Goal: Task Accomplishment & Management: Manage account settings

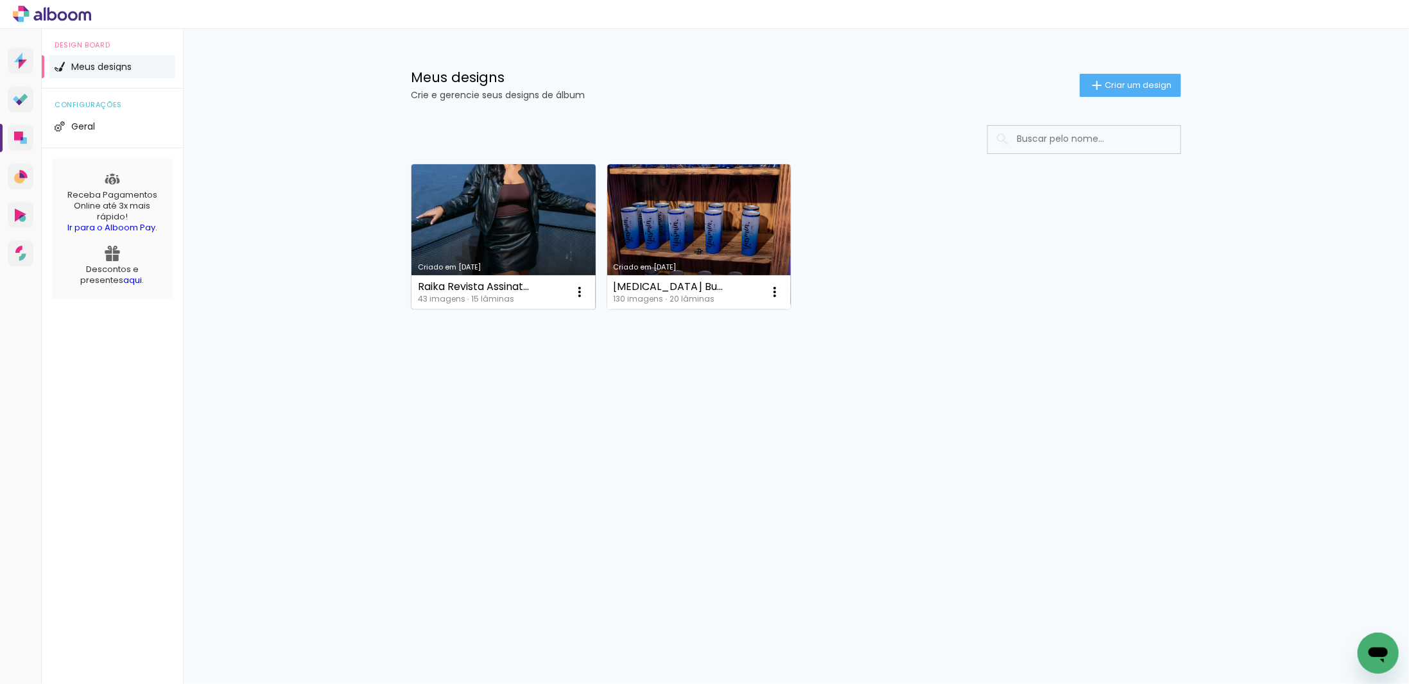
click at [511, 231] on link "Criado em [DATE]" at bounding box center [503, 236] width 184 height 145
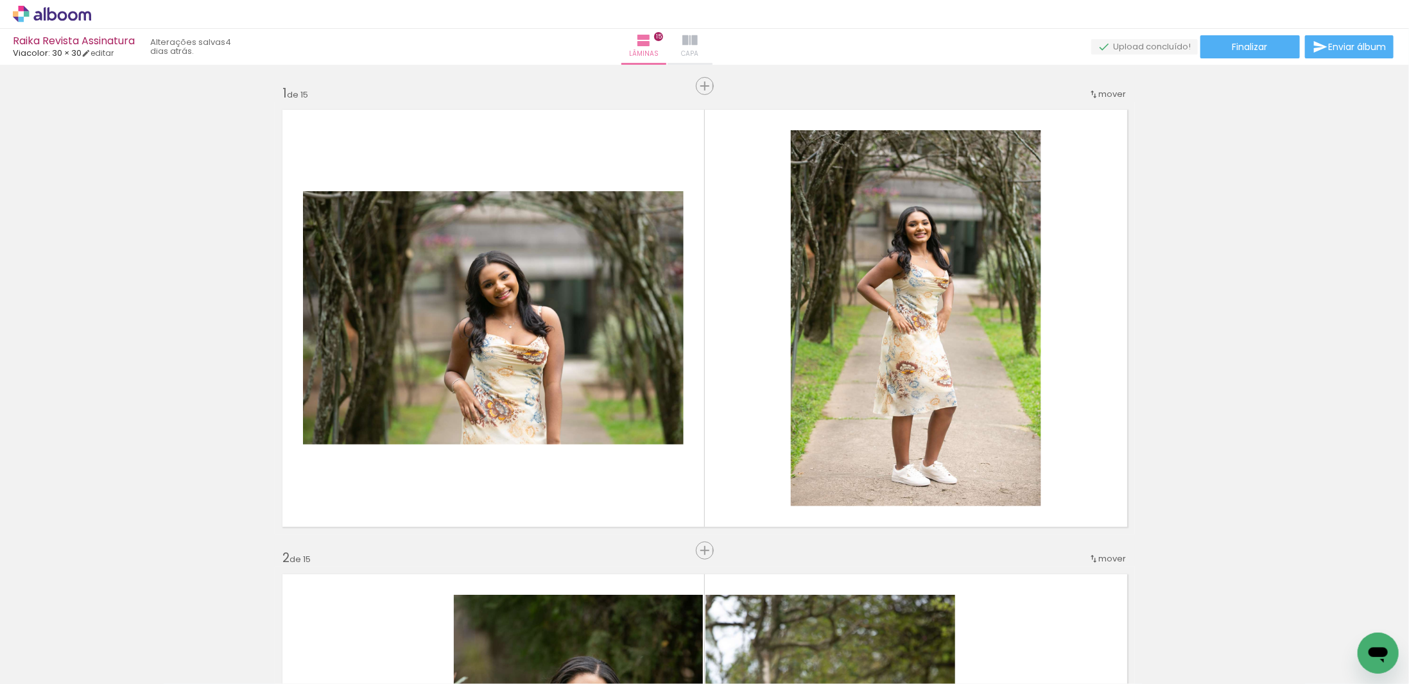
click at [712, 49] on paper-button "Capa" at bounding box center [689, 47] width 45 height 36
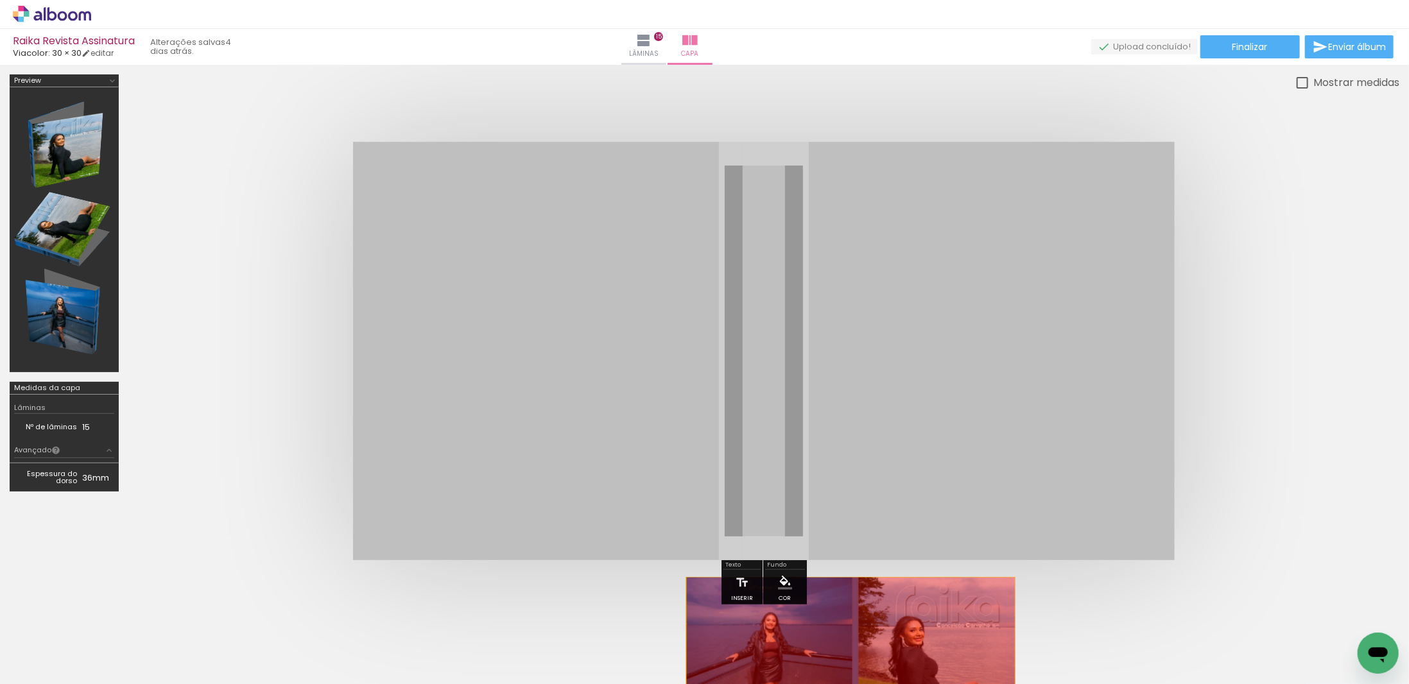
drag, startPoint x: 818, startPoint y: 282, endPoint x: 841, endPoint y: 660, distance: 379.4
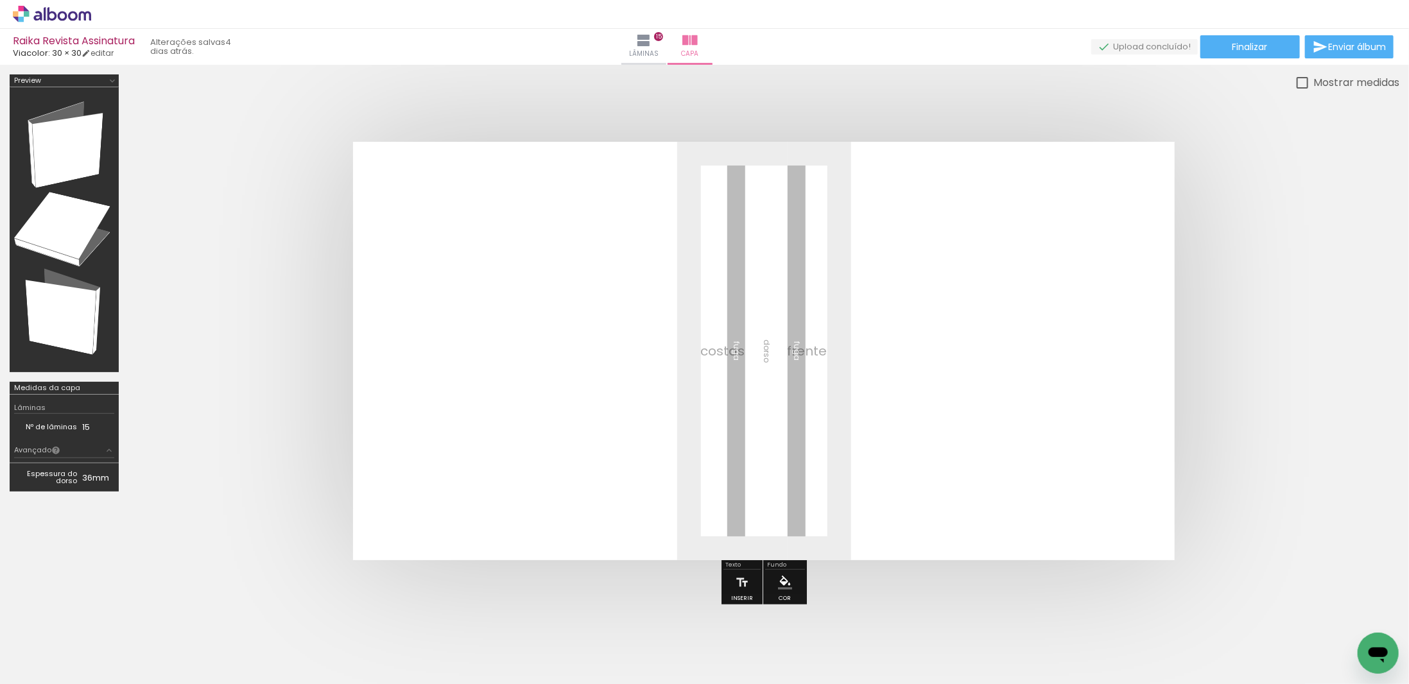
scroll to position [0, 1791]
click at [1336, 620] on iron-icon at bounding box center [1328, 614] width 13 height 13
click at [33, 663] on span "Adicionar Fotos" at bounding box center [45, 667] width 39 height 14
click at [0, 0] on input "file" at bounding box center [0, 0] width 0 height 0
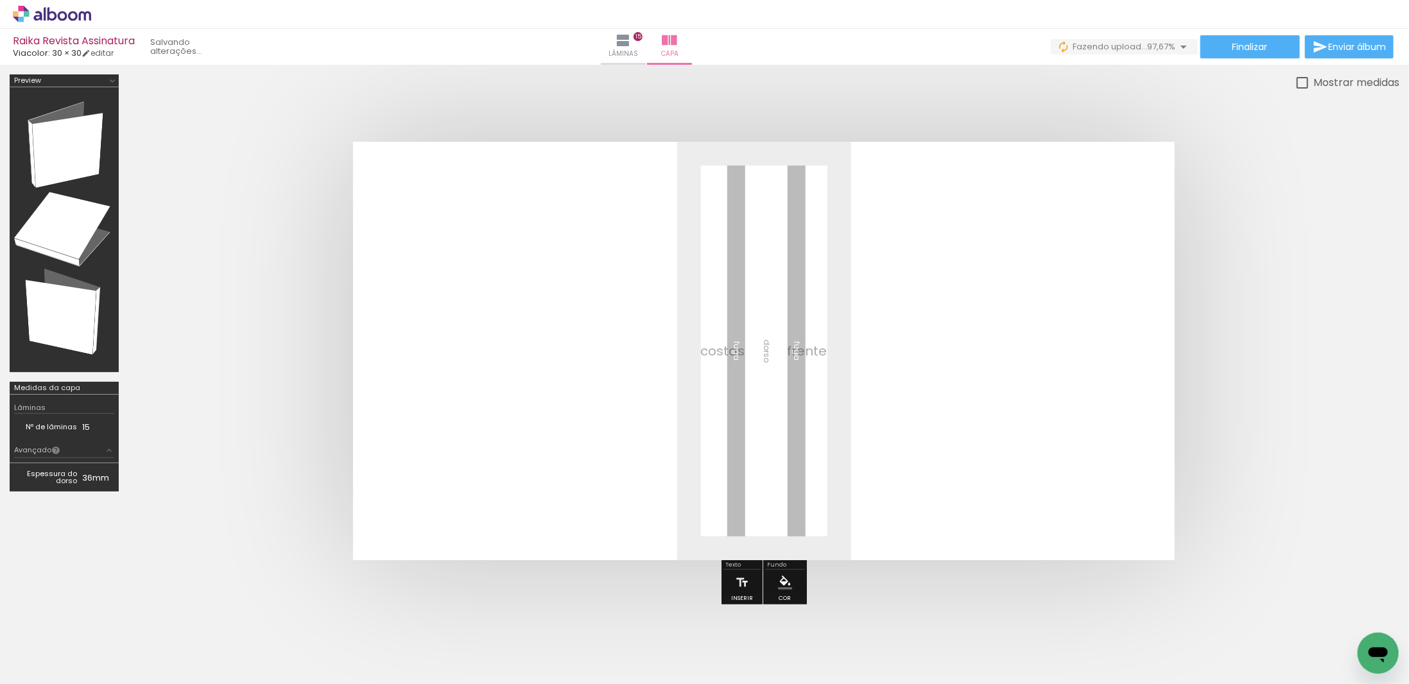
scroll to position [0, 1791]
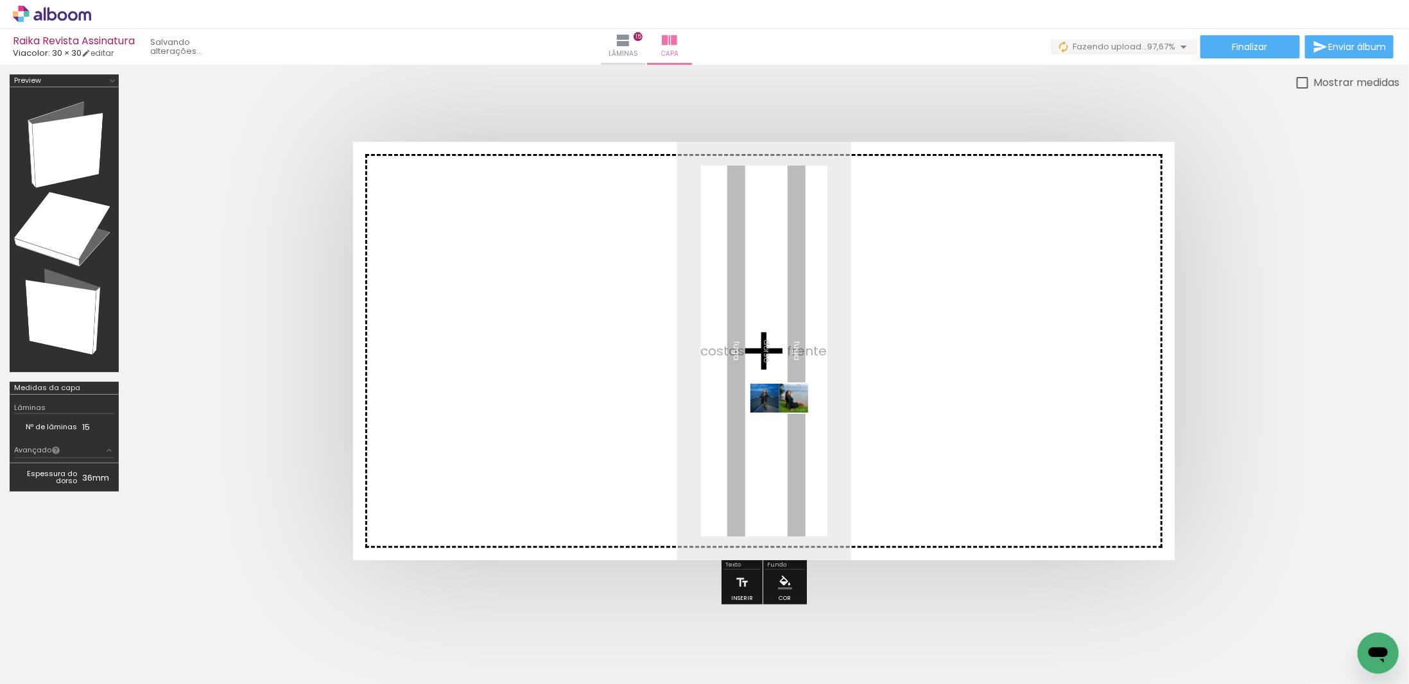
drag, startPoint x: 1347, startPoint y: 644, endPoint x: 788, endPoint y: 420, distance: 601.6
click at [788, 420] on quentale-workspace at bounding box center [704, 342] width 1409 height 684
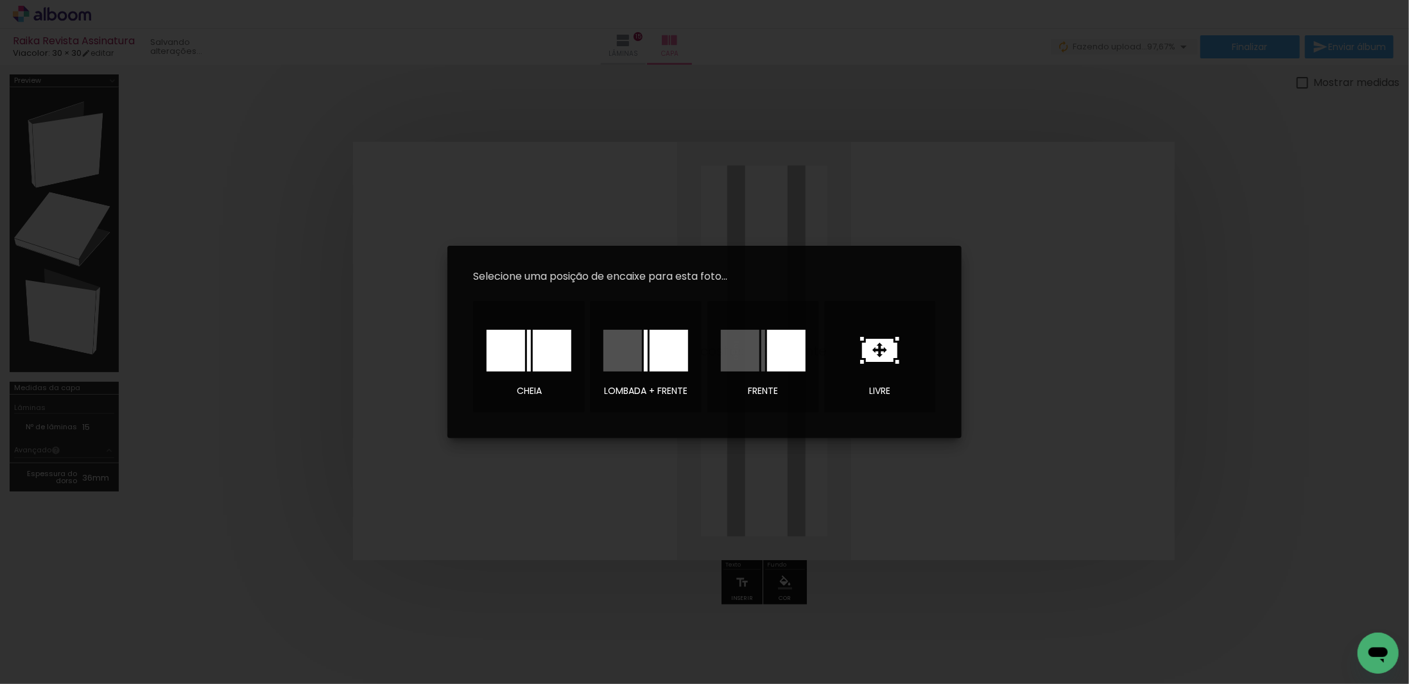
click at [511, 365] on div at bounding box center [505, 351] width 39 height 42
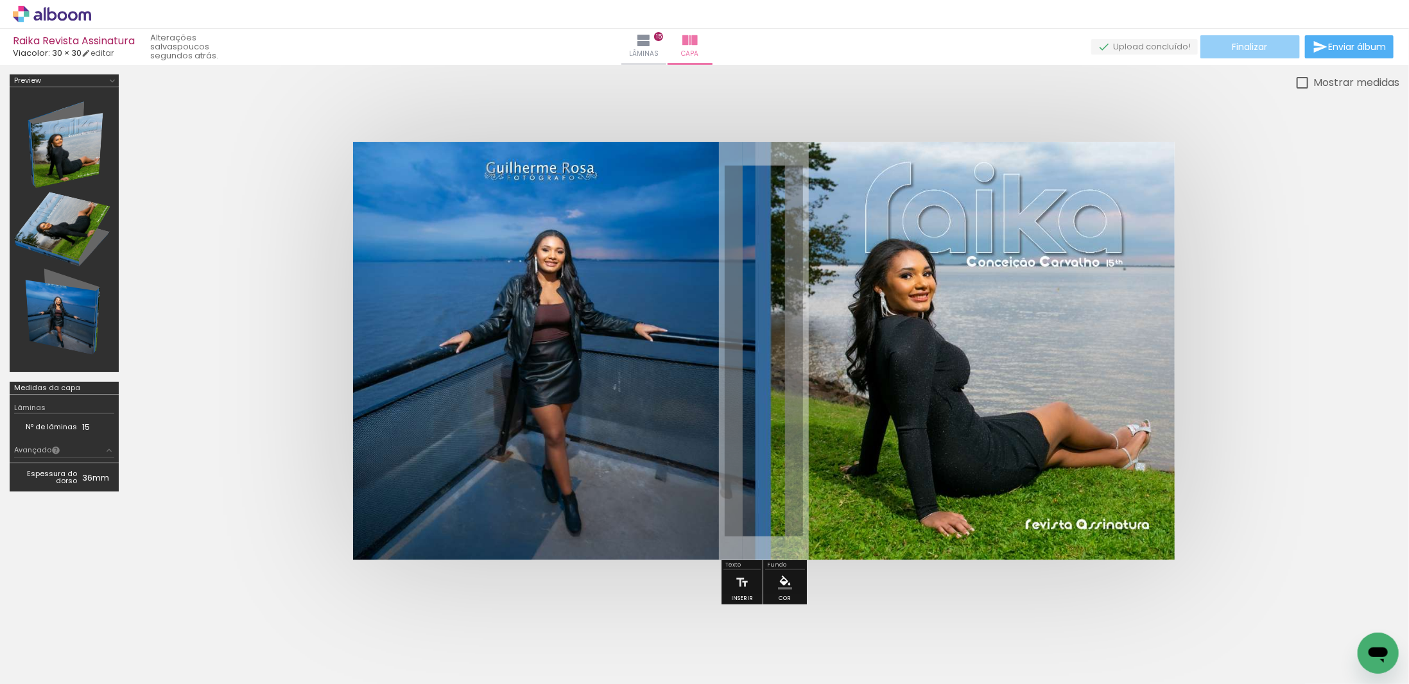
click at [1232, 44] on span "Finalizar" at bounding box center [1249, 46] width 35 height 9
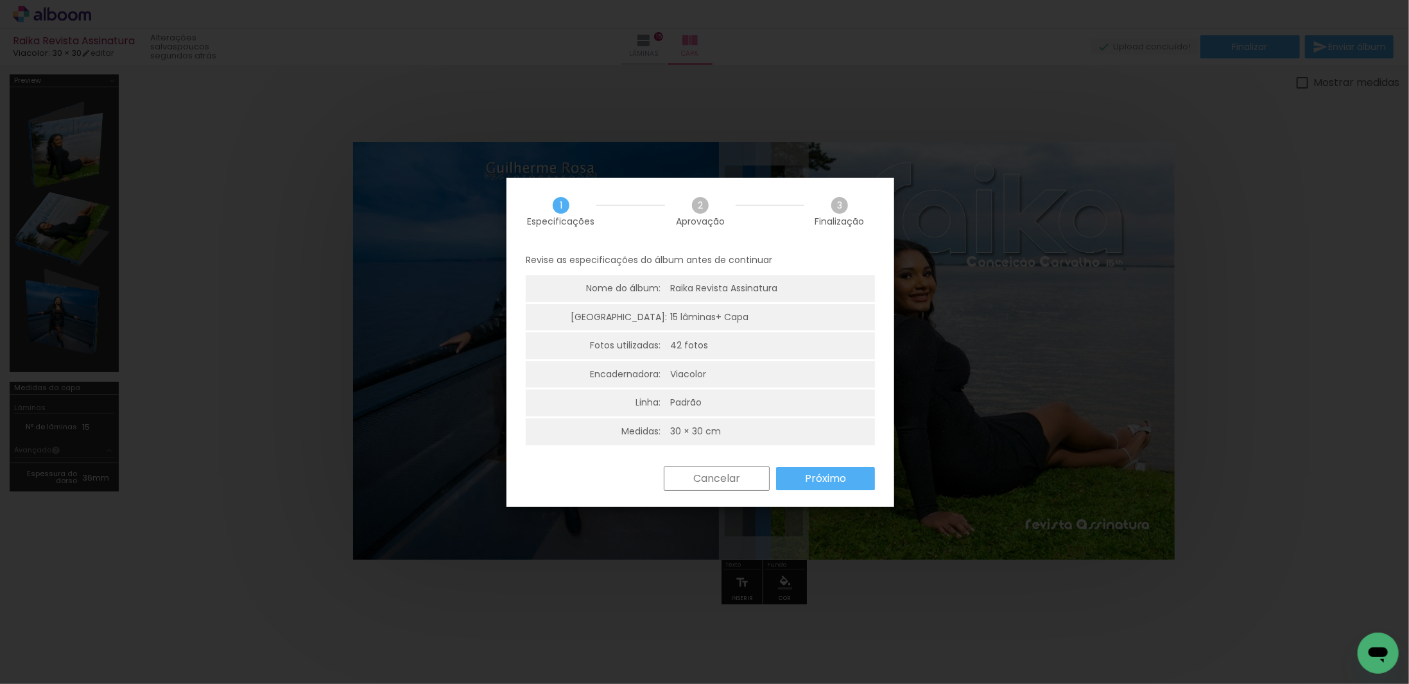
click at [0, 0] on slot "Próximo" at bounding box center [0, 0] width 0 height 0
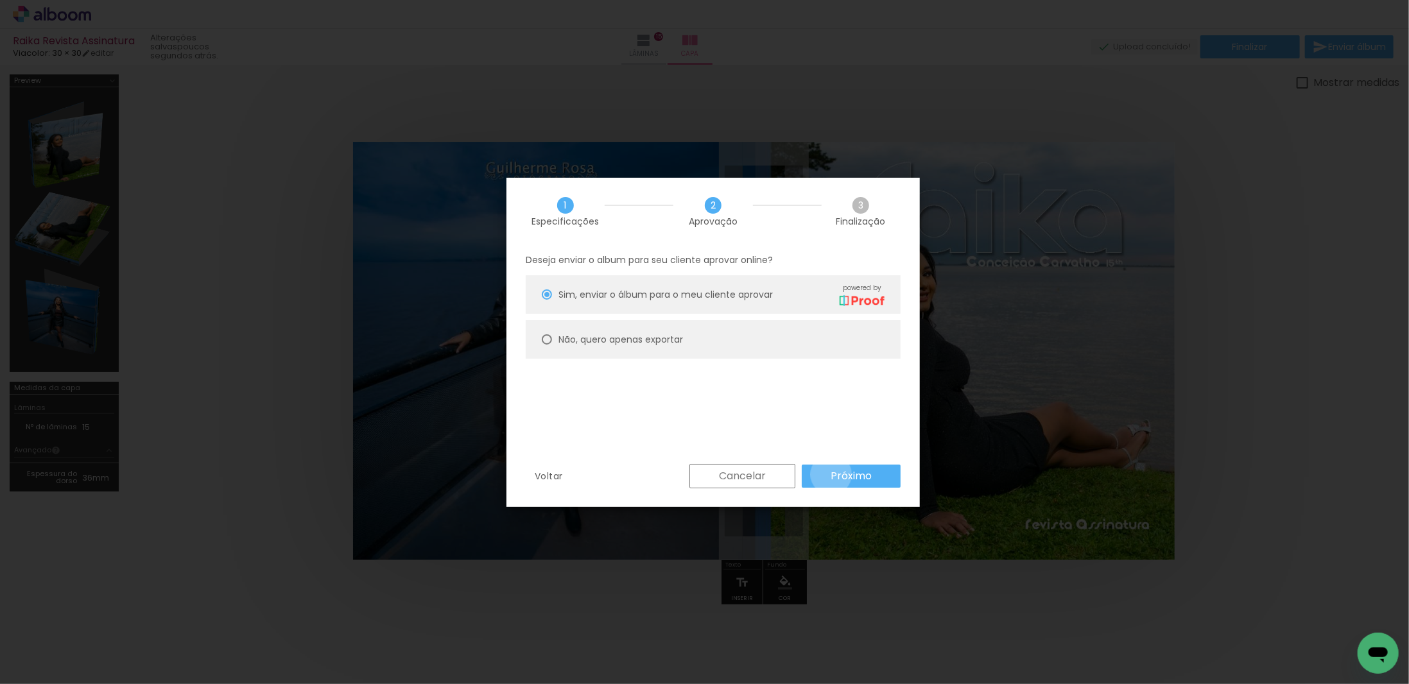
click at [0, 0] on slot "Próximo" at bounding box center [0, 0] width 0 height 0
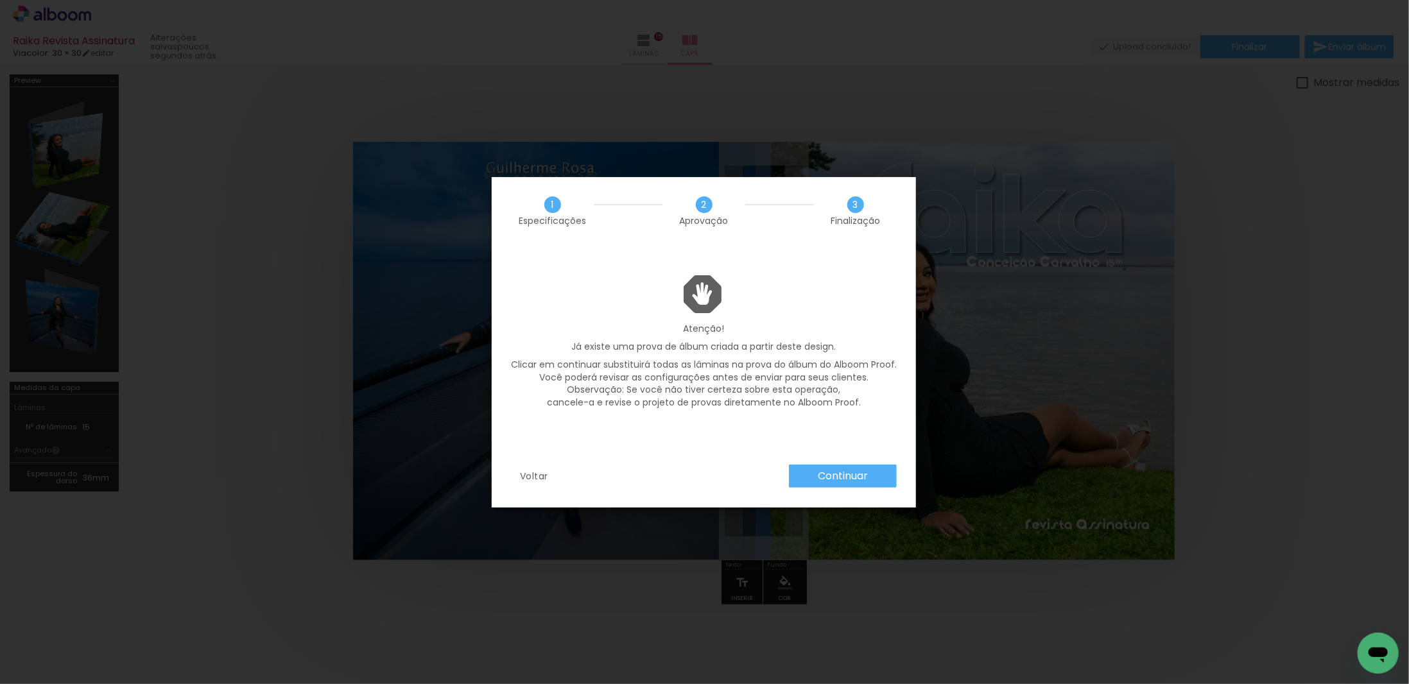
click at [0, 0] on slot "Continuar" at bounding box center [0, 0] width 0 height 0
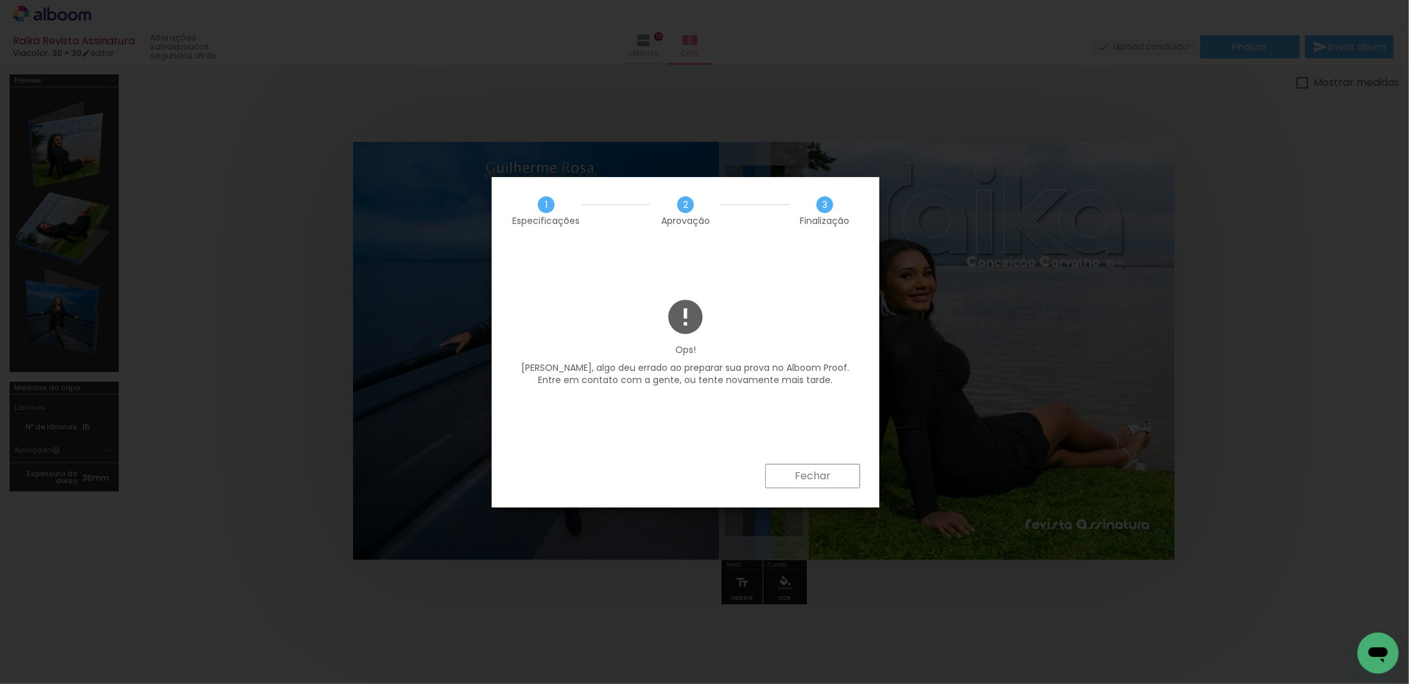
click at [831, 474] on paper-button "Fechar" at bounding box center [812, 476] width 95 height 24
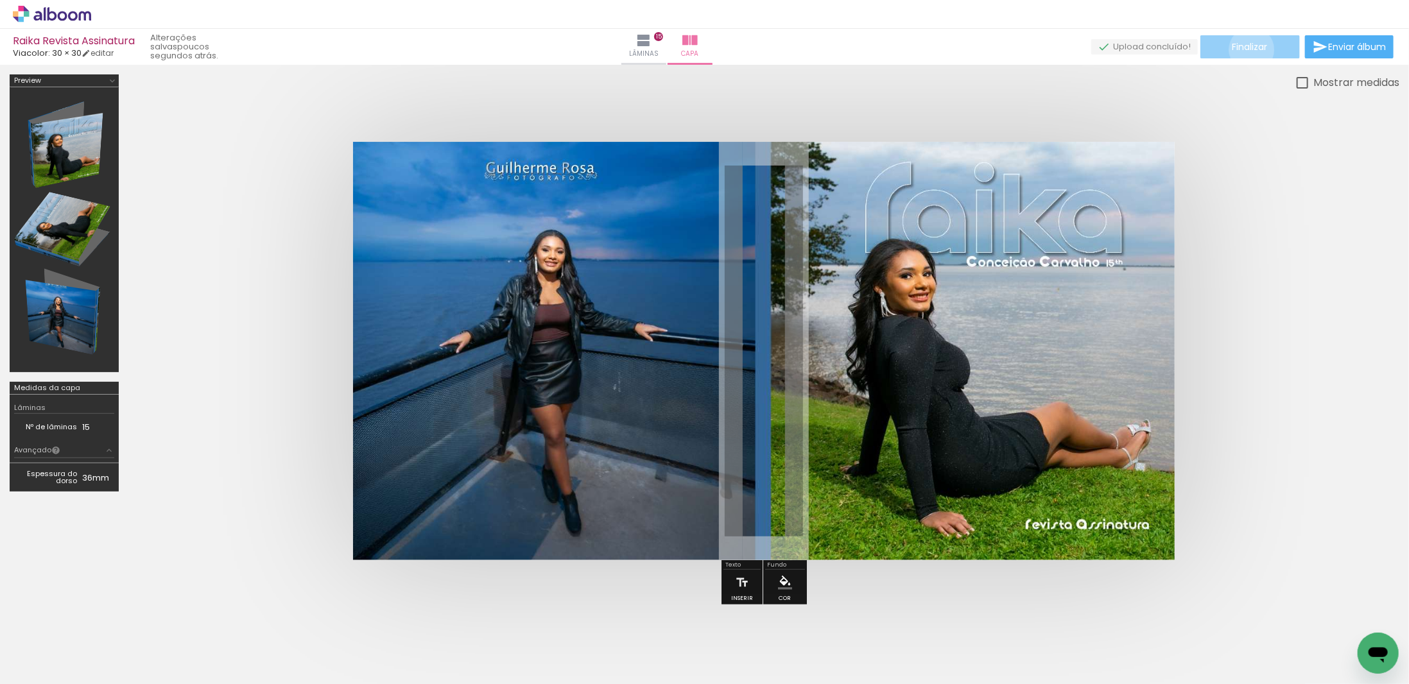
click at [1247, 49] on span "Finalizar" at bounding box center [1249, 46] width 35 height 9
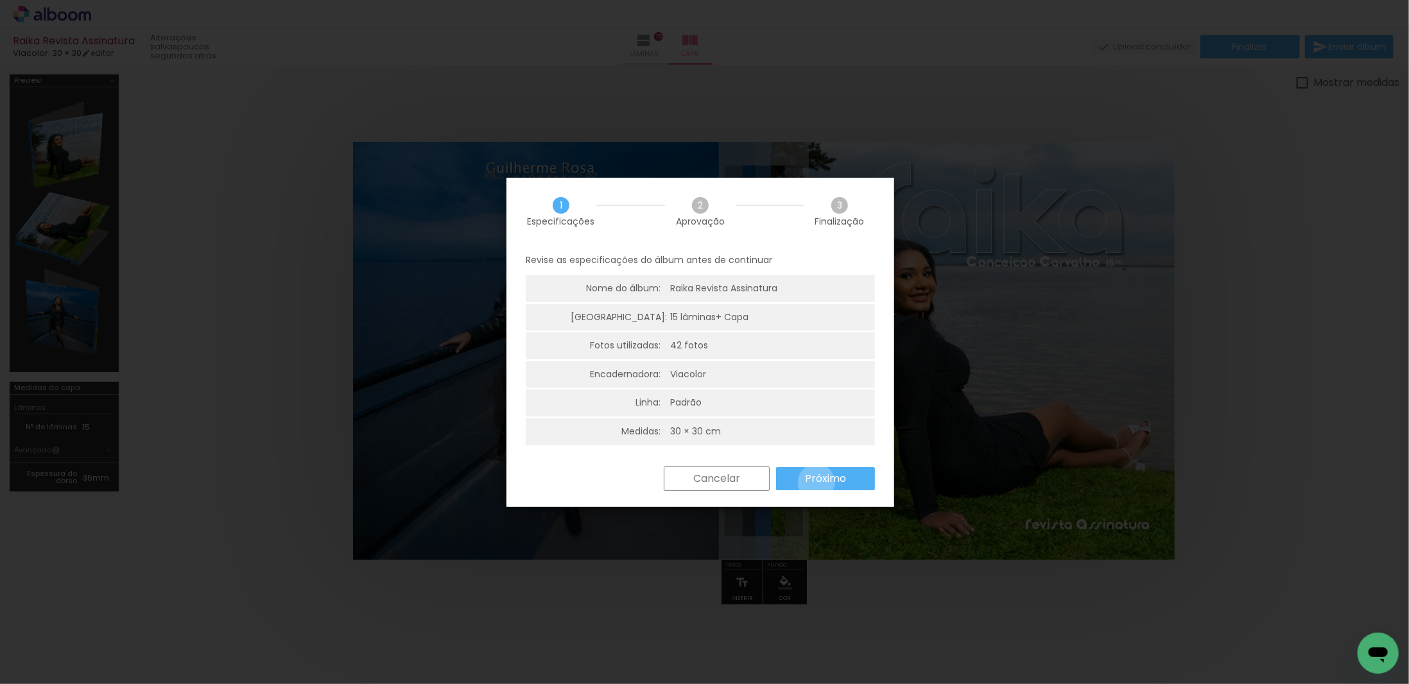
click at [0, 0] on slot "Próximo" at bounding box center [0, 0] width 0 height 0
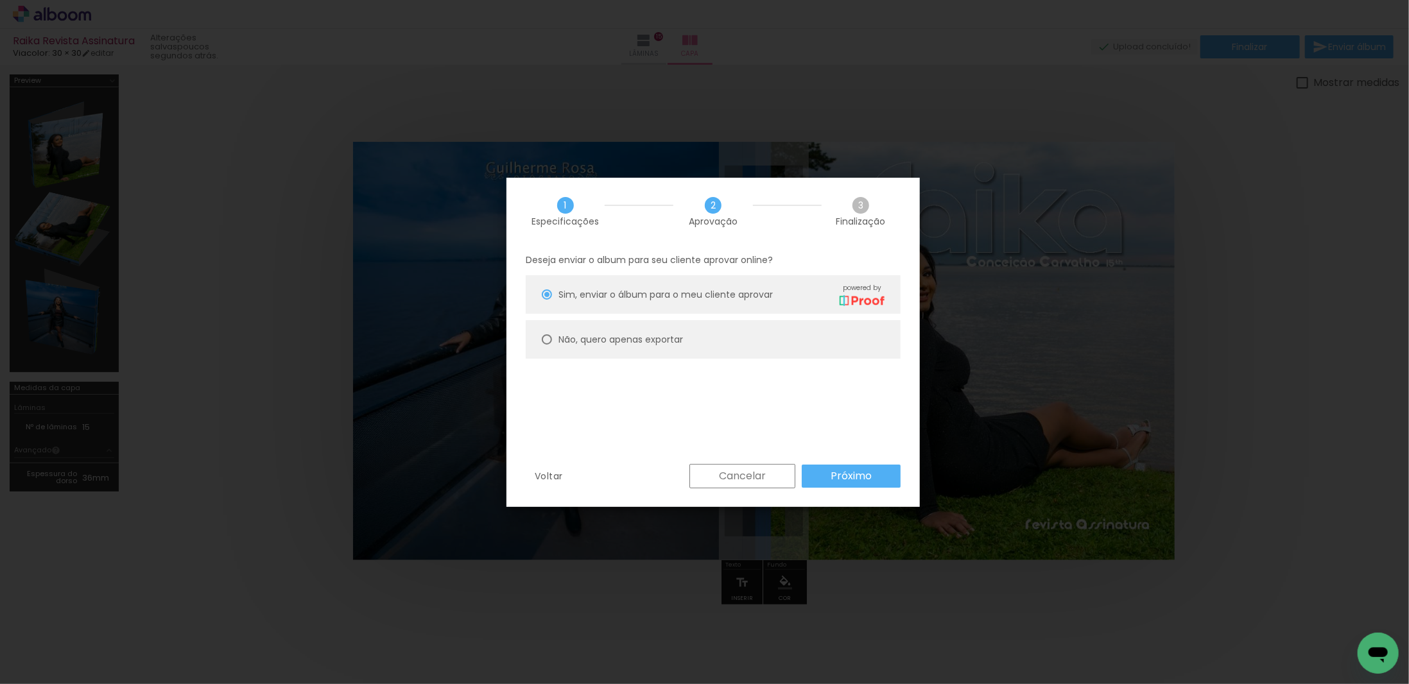
click at [825, 476] on paper-button "Próximo" at bounding box center [851, 476] width 99 height 23
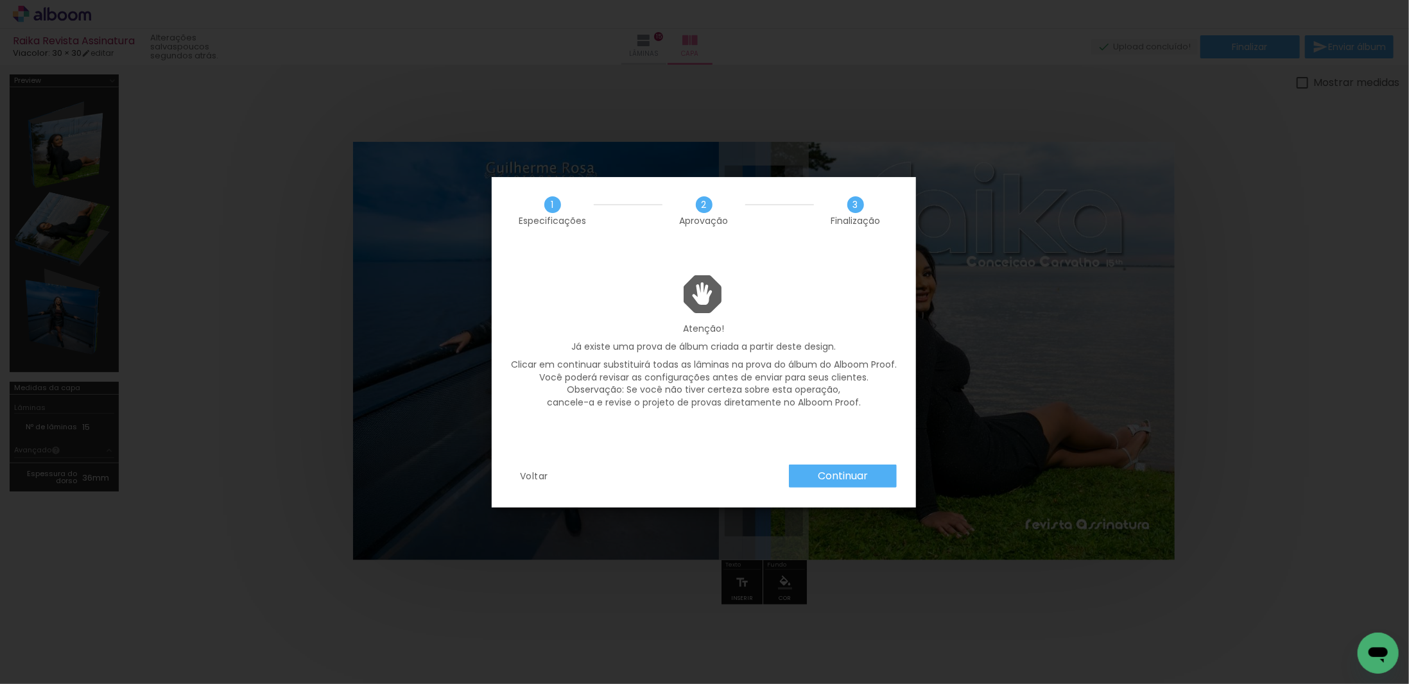
click at [0, 0] on slot "Continuar" at bounding box center [0, 0] width 0 height 0
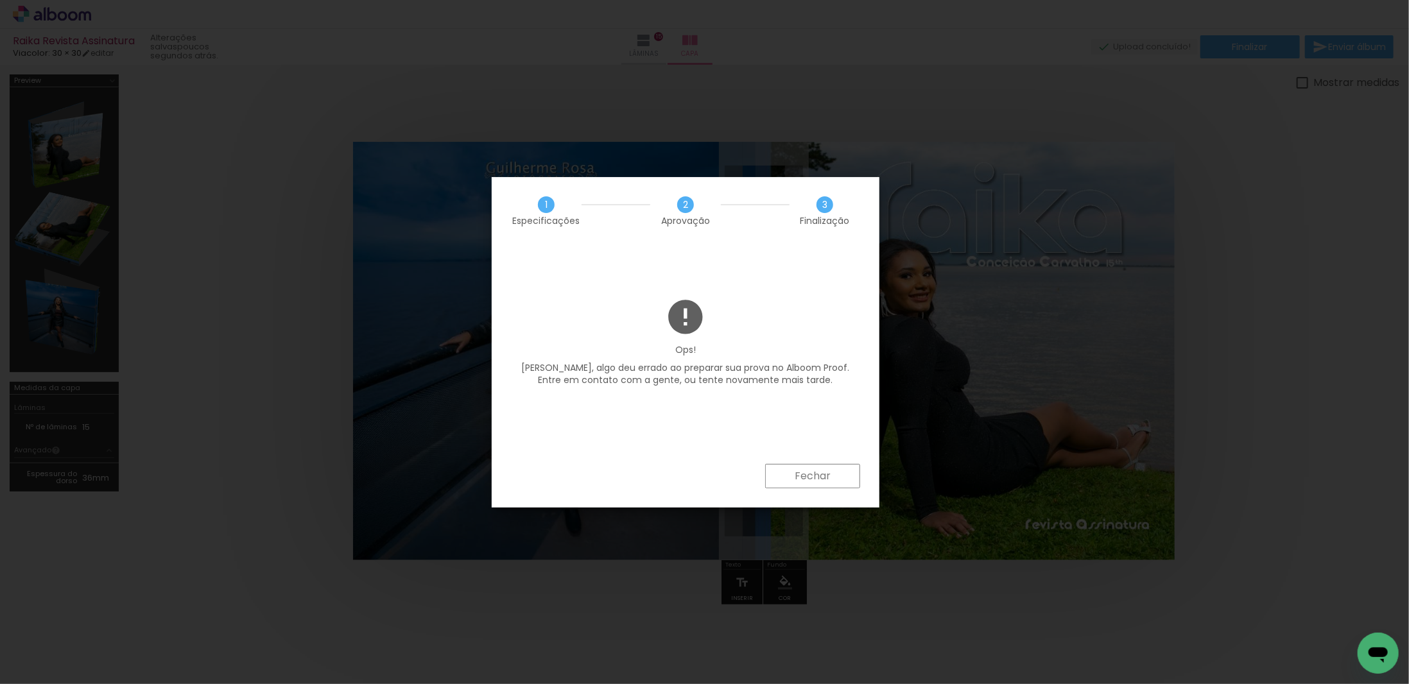
click at [0, 0] on slot "Fechar" at bounding box center [0, 0] width 0 height 0
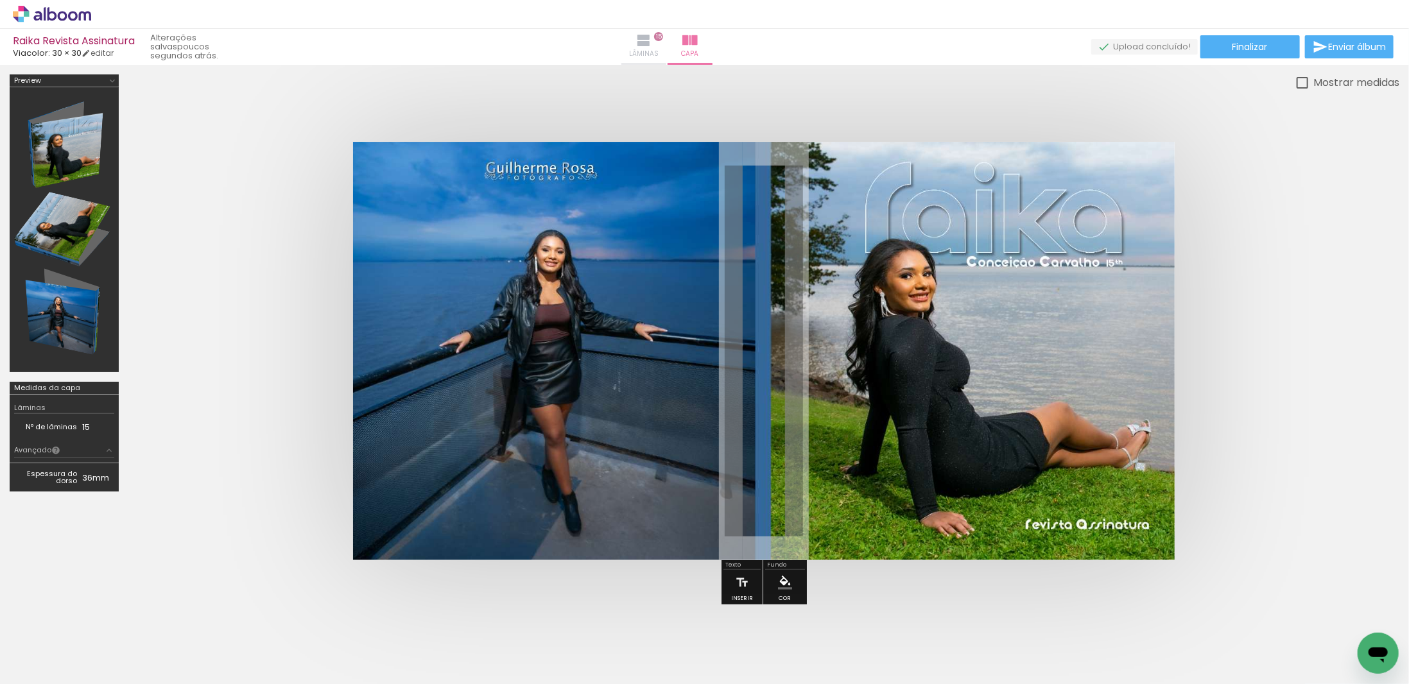
click at [651, 42] on iron-icon at bounding box center [643, 40] width 15 height 15
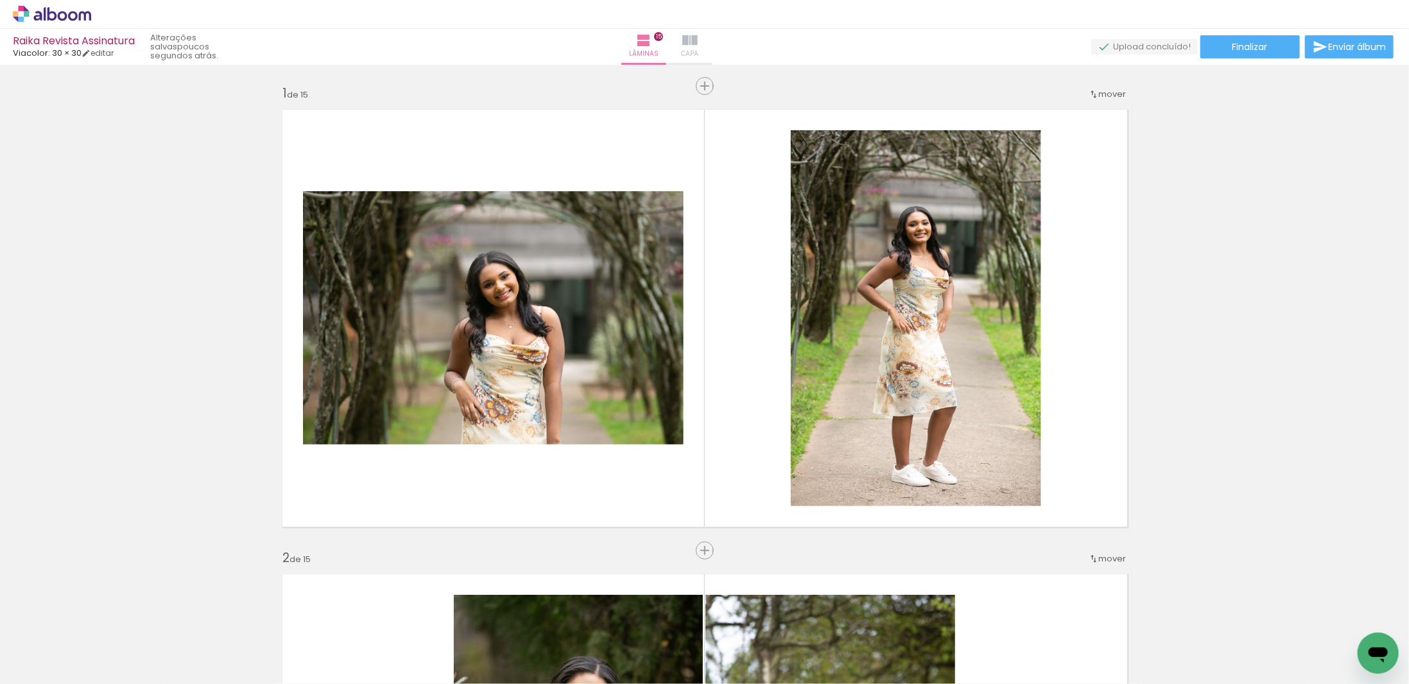
click at [712, 45] on paper-button "Capa" at bounding box center [689, 47] width 45 height 36
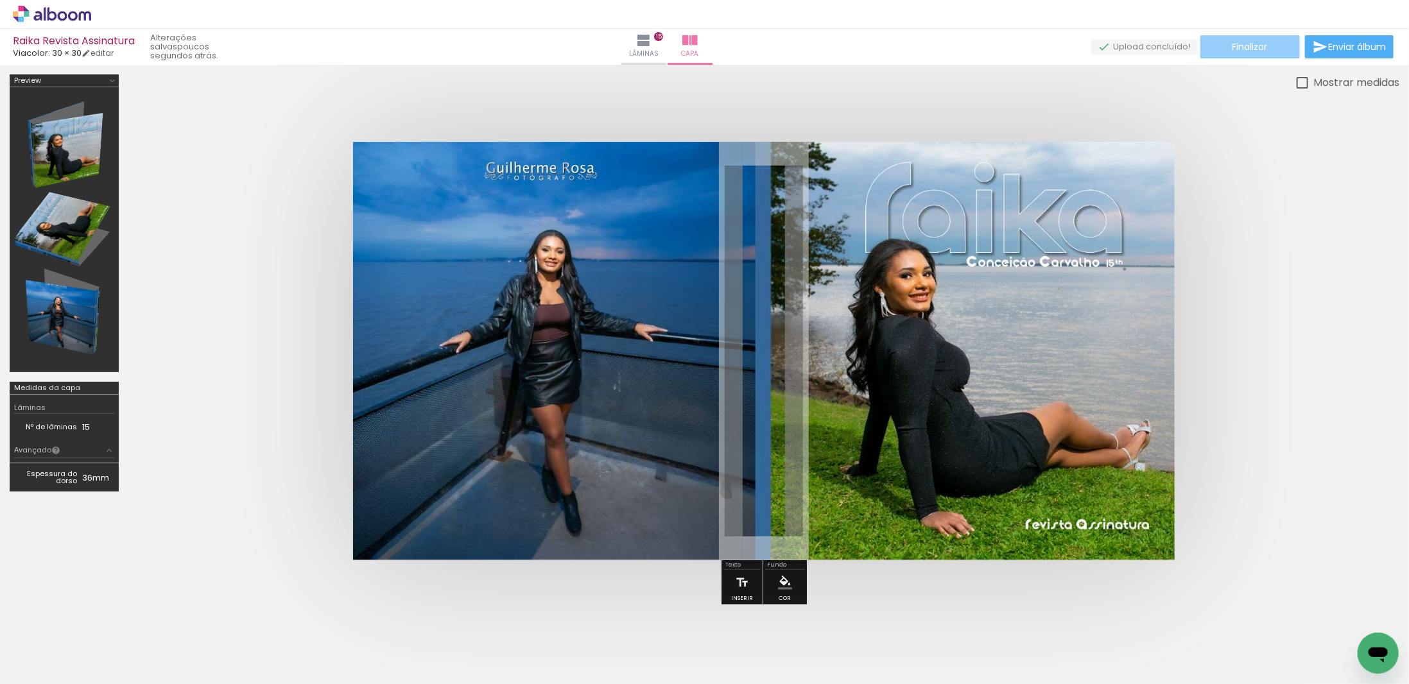
click at [1261, 48] on span "Finalizar" at bounding box center [1249, 46] width 35 height 9
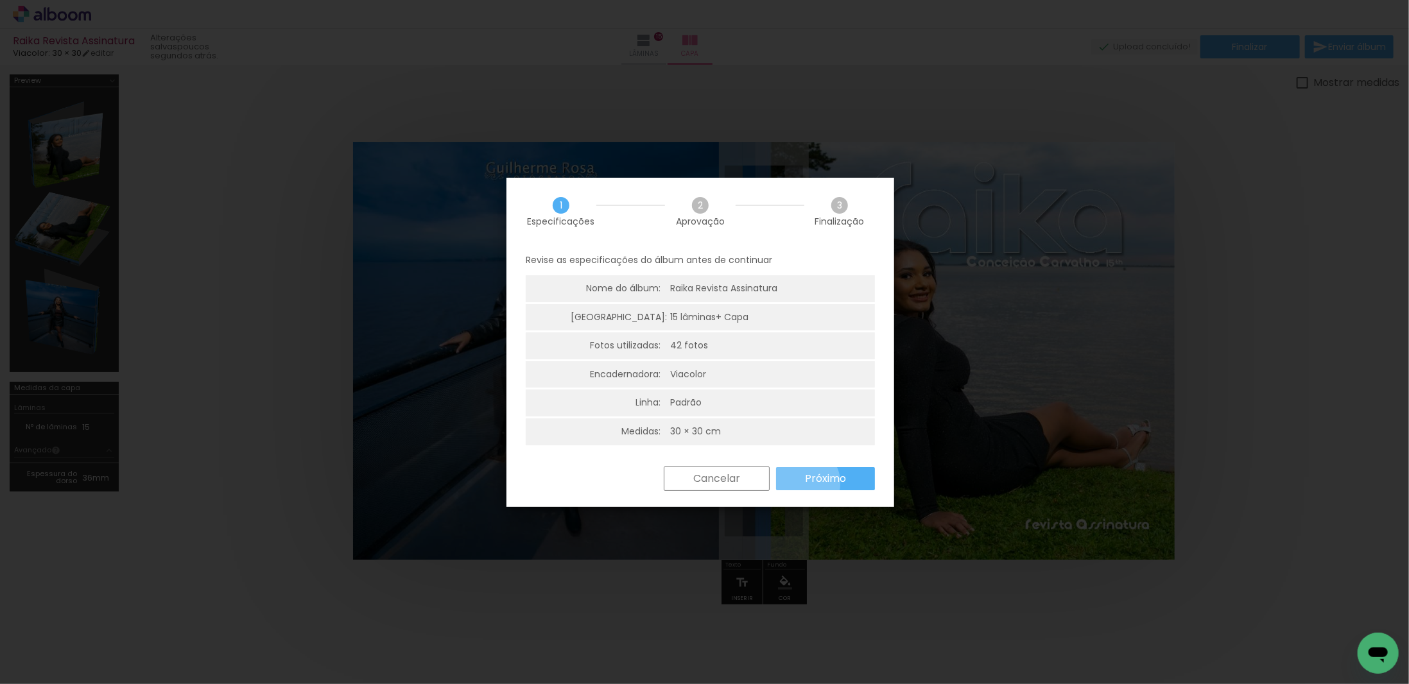
click at [800, 483] on paper-button "Próximo" at bounding box center [825, 478] width 99 height 23
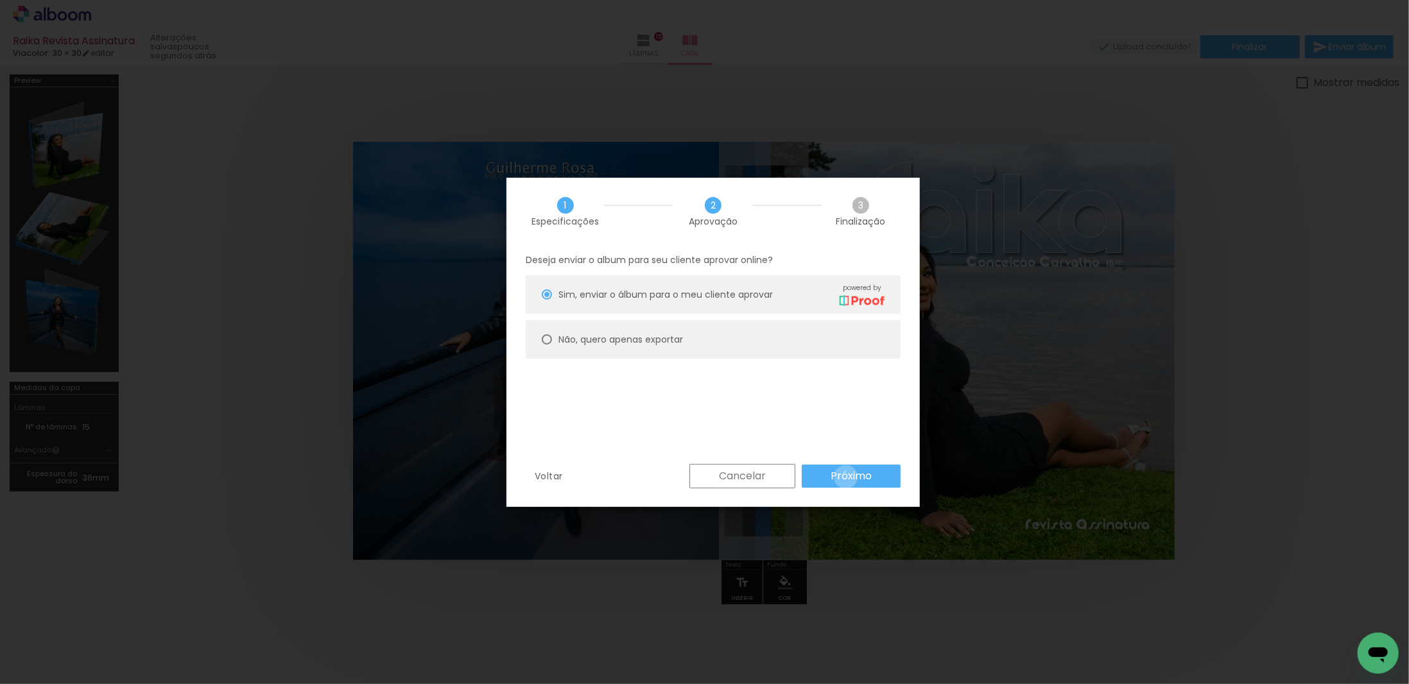
click at [0, 0] on slot "Próximo" at bounding box center [0, 0] width 0 height 0
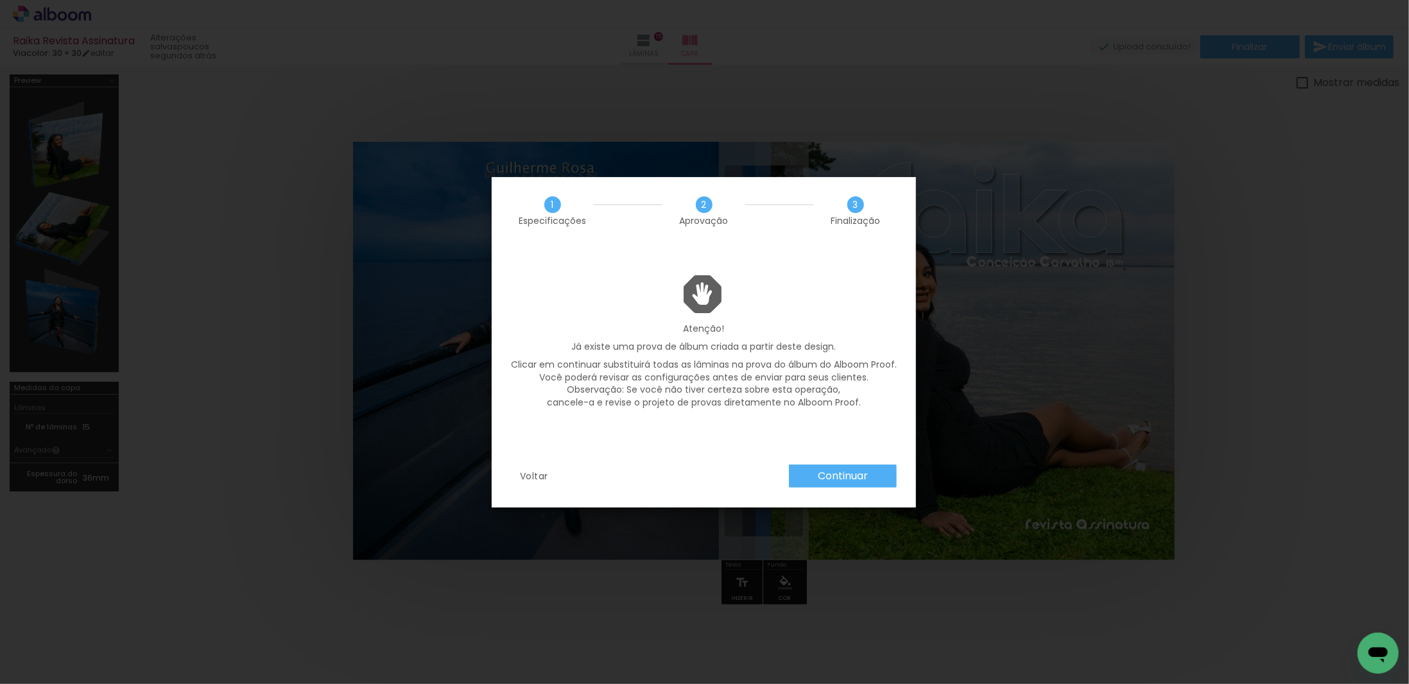
click at [0, 0] on slot "Continuar" at bounding box center [0, 0] width 0 height 0
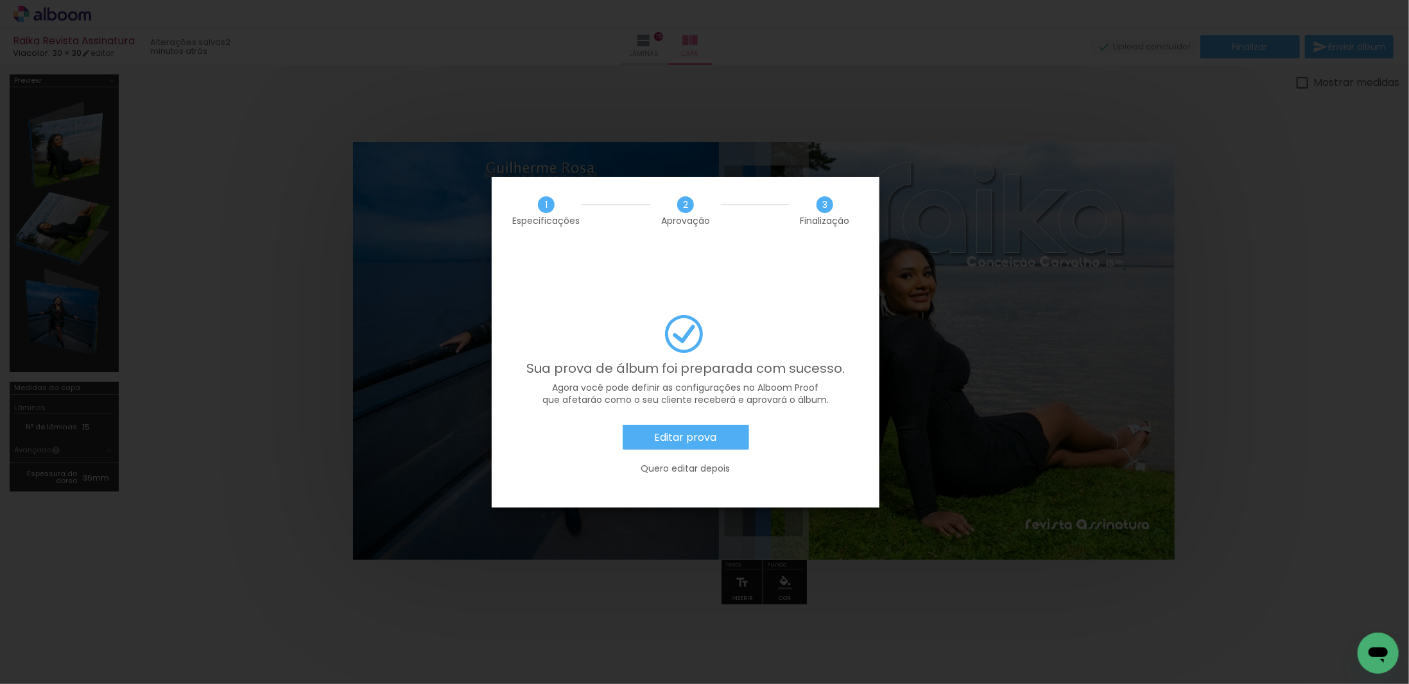
click at [0, 0] on slot "Editar prova" at bounding box center [0, 0] width 0 height 0
